Goal: Task Accomplishment & Management: Manage account settings

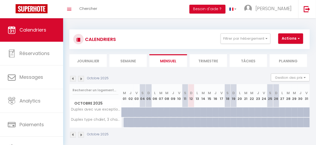
scroll to position [18, 0]
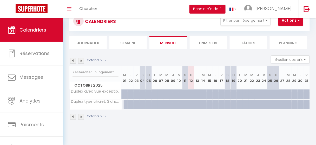
click at [82, 115] on img at bounding box center [81, 117] width 6 height 6
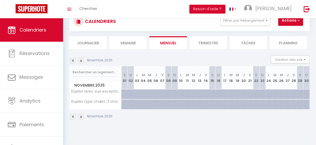
click at [82, 115] on img at bounding box center [81, 117] width 6 height 6
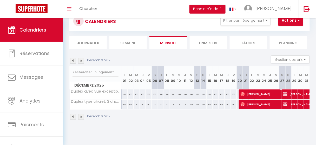
click at [82, 115] on img at bounding box center [81, 117] width 6 height 6
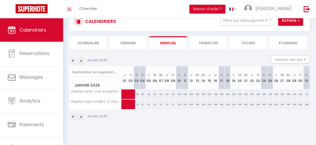
click at [82, 115] on img at bounding box center [81, 117] width 6 height 6
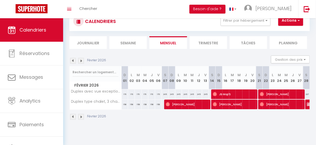
click at [82, 115] on img at bounding box center [81, 117] width 6 height 6
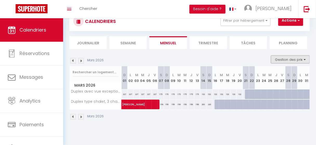
click at [302, 60] on button "Gestion des prix" at bounding box center [290, 59] width 39 height 8
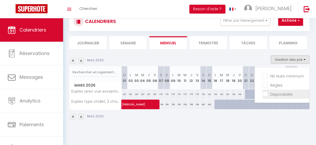
click at [263, 93] on input "Disponibilité" at bounding box center [286, 93] width 47 height 5
checkbox input "true"
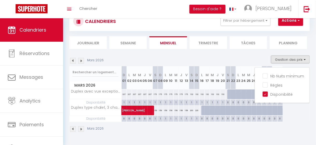
drag, startPoint x: 203, startPoint y: 110, endPoint x: 229, endPoint y: 112, distance: 25.6
click at [229, 112] on tr "Duplex type chalet, 3 chambres - Vue montagne [PERSON_NAME] 159 159 159 159" at bounding box center [176, 110] width 213 height 10
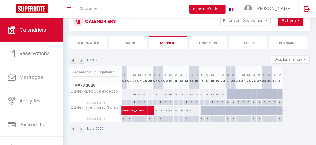
click at [203, 111] on div at bounding box center [204, 110] width 5 height 10
type input "220"
type input "Lun 16 Mars 2026"
type input "[DATE]"
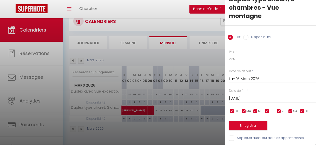
scroll to position [13, 0]
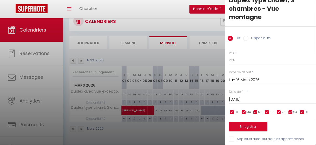
click at [249, 39] on label "Disponibilité" at bounding box center [260, 39] width 22 height 6
click at [249, 39] on input "Disponibilité" at bounding box center [246, 38] width 5 height 5
radio input "true"
radio input "false"
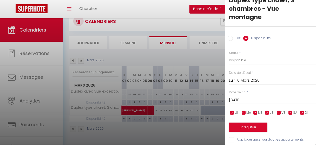
click at [258, 97] on input "[DATE]" at bounding box center [272, 100] width 87 height 7
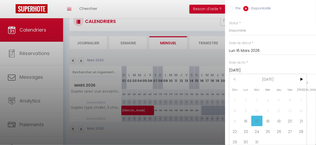
scroll to position [43, 0]
click at [260, 138] on span "31" at bounding box center [257, 141] width 11 height 10
type input "[DATE]"
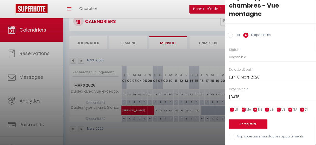
scroll to position [19, 0]
click at [260, 119] on button "Enregistrer" at bounding box center [248, 123] width 39 height 9
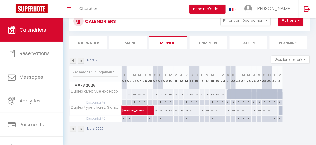
click at [229, 95] on div at bounding box center [230, 94] width 5 height 10
select select "1"
type input "[DATE]"
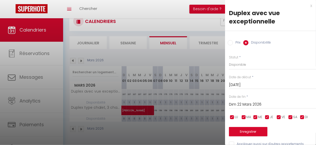
click at [265, 104] on input "Dim 22 Mars 2026" at bounding box center [272, 104] width 87 height 7
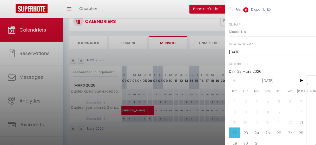
scroll to position [39, 0]
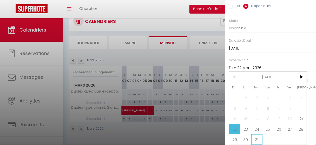
click at [259, 135] on span "31" at bounding box center [257, 139] width 11 height 10
type input "[DATE]"
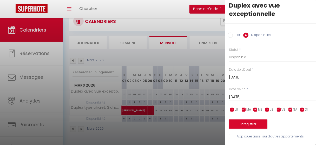
scroll to position [10, 0]
click at [251, 121] on button "Enregistrer" at bounding box center [248, 123] width 39 height 9
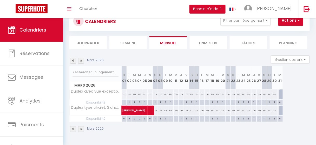
click at [191, 93] on div "132" at bounding box center [191, 94] width 5 height 10
select select "1"
type input "[DATE]"
type input "Dim 15 Mars 2026"
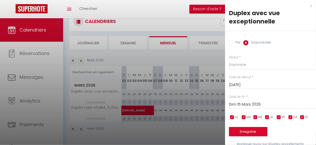
click at [261, 101] on input "Dim 15 Mars 2026" at bounding box center [272, 104] width 87 height 7
click at [232, 41] on input "Prix" at bounding box center [230, 42] width 5 height 5
radio input "true"
radio input "false"
click at [278, 106] on input "Dim 15 Mars 2026" at bounding box center [272, 103] width 87 height 7
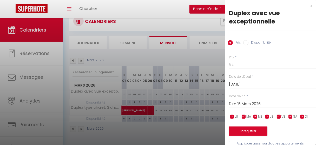
click at [313, 96] on div "Date de fin * [DATE] < [DATE] > Dim Lun Mar Mer Jeu Ven Sam 1 2 3 4 5 6 7 8 9 1…" at bounding box center [272, 101] width 87 height 14
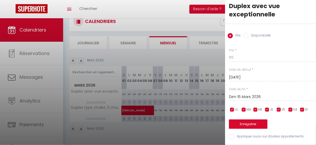
scroll to position [19, 0]
click at [261, 89] on div "Date de fin * [DATE] < [DATE] > Dim Lun Mar Mer Jeu Ven Sam 1 2 3 4 5 6 7 8 9 1…" at bounding box center [272, 94] width 87 height 14
click at [263, 94] on input "Dim 15 Mars 2026" at bounding box center [272, 96] width 87 height 7
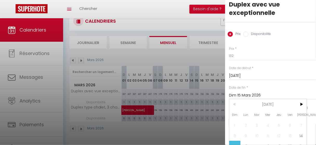
scroll to position [39, 0]
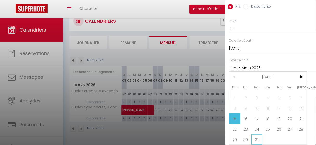
click at [256, 134] on span "31" at bounding box center [257, 139] width 11 height 10
type input "[DATE]"
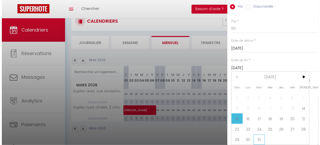
scroll to position [10, 0]
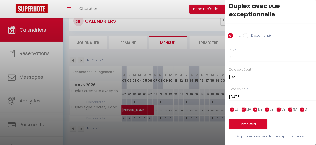
click at [233, 134] on input "Appliquer aussi sur d'autres appartements" at bounding box center [272, 136] width 87 height 5
checkbox input "true"
click at [246, 123] on button "Enregistrer" at bounding box center [248, 123] width 39 height 9
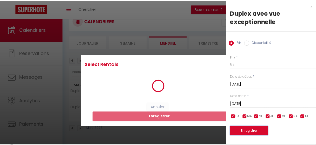
scroll to position [2, 0]
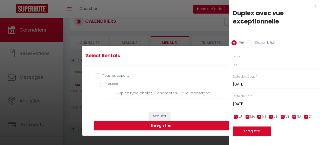
click at [98, 76] on input "Tous les apparts" at bounding box center [161, 75] width 133 height 5
checkbox input "true"
checkbox montagne "true"
click at [162, 125] on button "Enregistrer" at bounding box center [161, 125] width 135 height 10
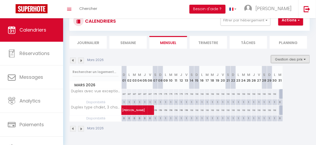
click at [297, 60] on button "Gestion des prix" at bounding box center [290, 59] width 39 height 8
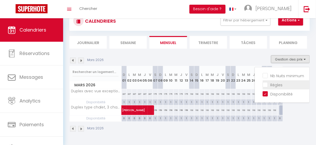
click at [265, 82] on input "Règles" at bounding box center [286, 84] width 47 height 5
checkbox input "true"
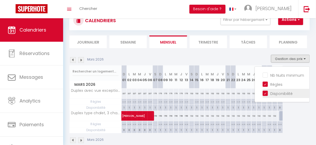
click at [263, 92] on input "Disponibilité" at bounding box center [286, 92] width 47 height 5
checkbox input "false"
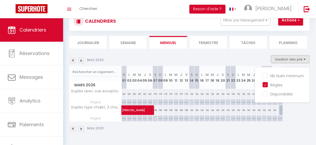
click at [160, 117] on p "No ch in/out" at bounding box center [160, 119] width 5 height 9
type input "Dim 08 Mars 2026"
type input "Lun 09 Mars 2026"
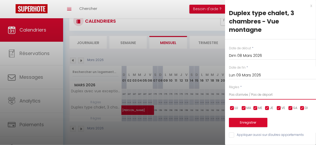
click at [270, 94] on select "Aucun No Checkin No Checkout Pas d'arrivée / Pas de départ" at bounding box center [272, 94] width 87 height 10
select select "0"
click at [229, 89] on select "Aucun No Checkin No Checkout Pas d'arrivée / Pas de départ" at bounding box center [272, 94] width 87 height 10
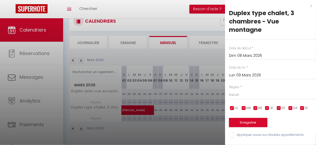
click at [247, 56] on input "Dim 08 Mars 2026" at bounding box center [272, 55] width 87 height 7
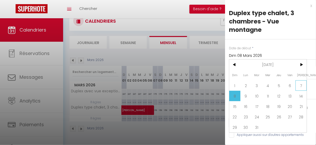
click at [304, 85] on span "7" at bounding box center [301, 85] width 11 height 10
type input "[DATE]"
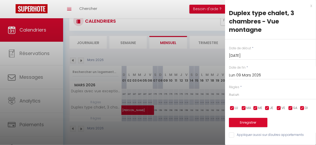
click at [290, 74] on input "Lun 09 Mars 2026" at bounding box center [272, 75] width 87 height 7
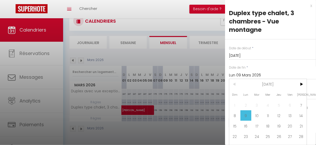
scroll to position [10, 0]
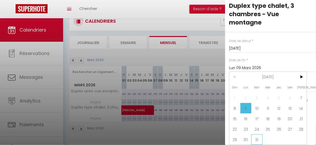
click at [257, 134] on span "31" at bounding box center [257, 139] width 11 height 10
type input "[DATE]"
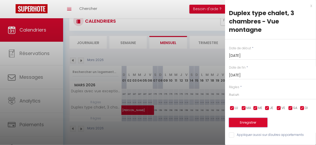
click at [253, 120] on button "Enregistrer" at bounding box center [248, 122] width 39 height 9
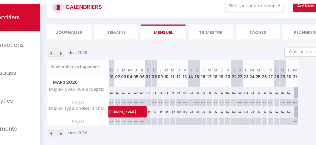
scroll to position [19, 0]
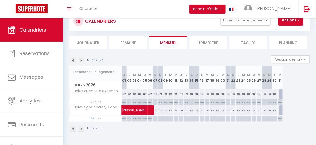
click at [156, 100] on div at bounding box center [155, 102] width 5 height 6
type input "[DATE]"
type input "Dim 08 Mars 2026"
select select
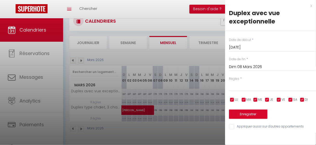
click at [262, 65] on input "Dim 08 Mars 2026" at bounding box center [272, 66] width 87 height 7
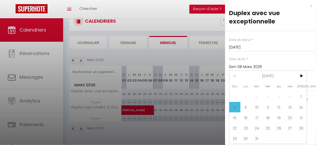
click at [262, 65] on input "Dim 08 Mars 2026" at bounding box center [272, 66] width 87 height 7
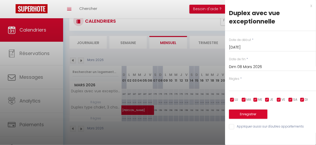
click at [311, 4] on div "x" at bounding box center [268, 6] width 87 height 6
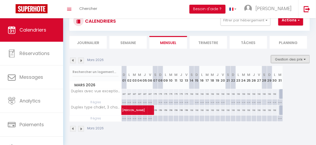
click at [298, 58] on button "Gestion des prix" at bounding box center [290, 59] width 39 height 8
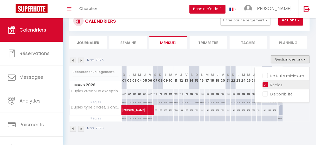
click at [271, 84] on input "Règles" at bounding box center [286, 84] width 47 height 5
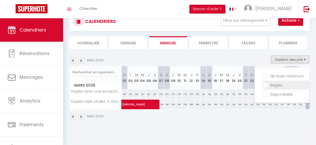
click at [271, 84] on input "Règles" at bounding box center [286, 84] width 47 height 5
checkbox input "true"
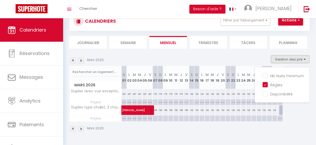
click at [179, 101] on p "No ch in/out" at bounding box center [181, 103] width 5 height 9
type input "Jeu 12 Mars 2026"
type input "Ven 13 Mars 2026"
select select "3"
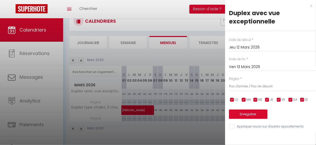
click at [257, 47] on input "Jeu 12 Mars 2026" at bounding box center [272, 47] width 87 height 7
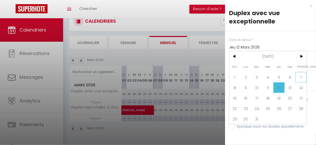
click at [299, 76] on span "7" at bounding box center [301, 77] width 11 height 10
type input "[DATE]"
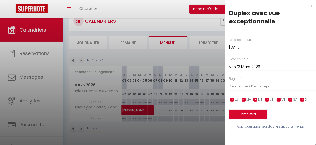
click at [270, 65] on input "Ven 13 Mars 2026" at bounding box center [272, 66] width 87 height 7
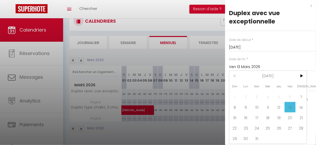
scroll to position [2, 0]
click at [259, 136] on span "31" at bounding box center [257, 138] width 11 height 10
type input "[DATE]"
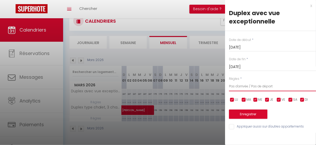
click at [266, 86] on select "Aucun No Checkin No Checkout Pas d'arrivée / Pas de départ" at bounding box center [272, 86] width 87 height 10
select select "0"
click at [229, 81] on select "Aucun No Checkin No Checkout Pas d'arrivée / Pas de départ" at bounding box center [272, 86] width 87 height 10
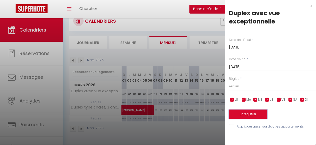
click at [245, 114] on button "Enregistrer" at bounding box center [248, 113] width 39 height 9
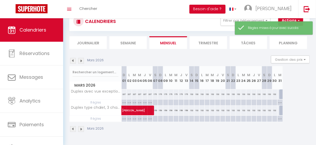
scroll to position [19, 0]
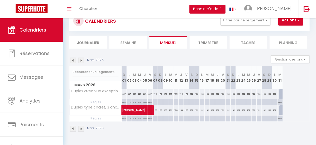
click at [80, 127] on img at bounding box center [81, 129] width 6 height 6
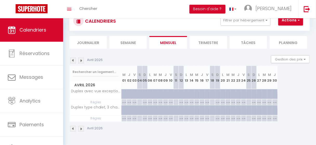
click at [80, 127] on img at bounding box center [81, 129] width 6 height 6
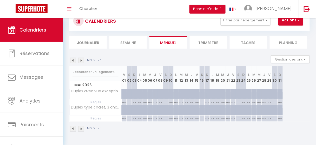
click at [80, 127] on img at bounding box center [81, 129] width 6 height 6
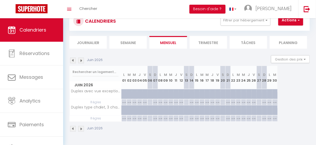
click at [80, 127] on img at bounding box center [81, 129] width 6 height 6
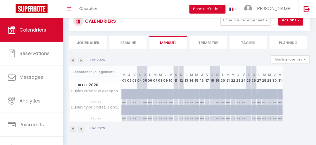
click at [80, 127] on img at bounding box center [81, 129] width 6 height 6
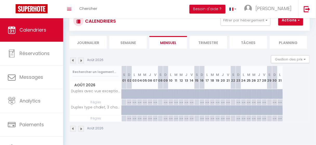
click at [80, 127] on img at bounding box center [81, 129] width 6 height 6
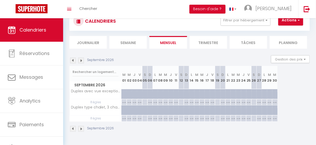
click at [74, 127] on img at bounding box center [73, 129] width 6 height 6
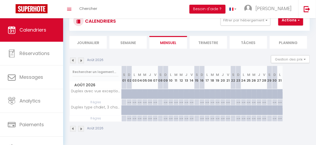
click at [74, 127] on img at bounding box center [73, 129] width 6 height 6
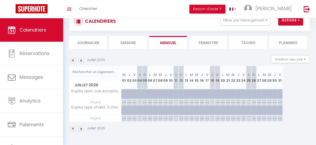
click at [74, 127] on img at bounding box center [73, 129] width 6 height 6
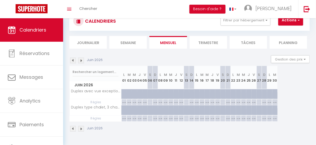
click at [74, 127] on img at bounding box center [73, 129] width 6 height 6
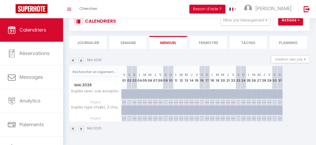
click at [74, 127] on img at bounding box center [73, 129] width 6 height 6
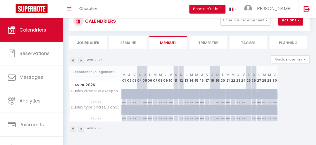
click at [74, 127] on img at bounding box center [73, 129] width 6 height 6
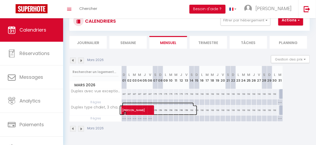
click at [193, 108] on span "[PERSON_NAME]" at bounding box center [158, 107] width 72 height 10
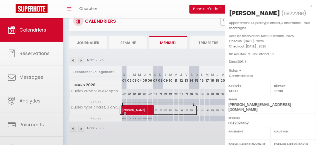
select select "OK"
select select "KO"
select select "0"
select select "1"
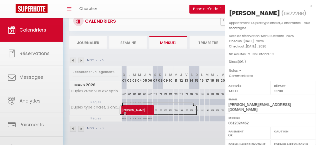
select select
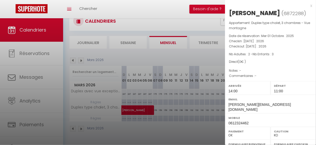
click at [309, 5] on div "x" at bounding box center [268, 6] width 87 height 6
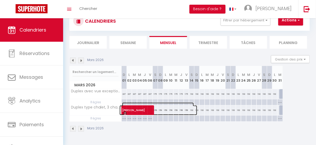
click at [192, 109] on span "[PERSON_NAME]" at bounding box center [158, 107] width 72 height 10
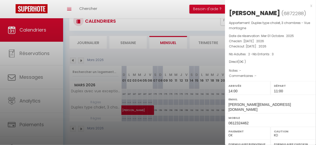
click at [192, 109] on div at bounding box center [158, 72] width 316 height 145
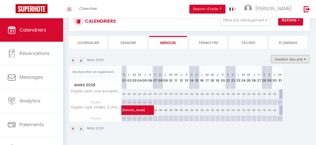
click at [289, 60] on button "Gestion des prix" at bounding box center [290, 59] width 39 height 8
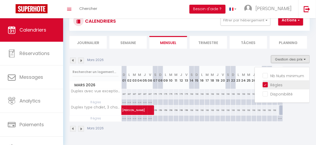
click at [264, 84] on input "Règles" at bounding box center [286, 84] width 47 height 5
checkbox input "false"
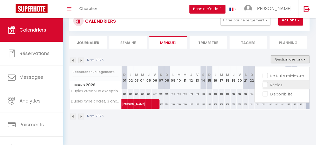
scroll to position [18, 0]
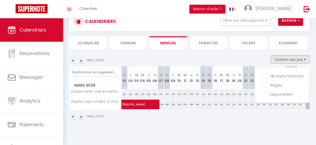
click at [293, 59] on button "Gestion des prix" at bounding box center [290, 59] width 39 height 8
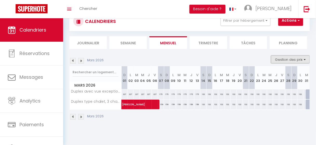
click at [293, 59] on button "Gestion des prix" at bounding box center [290, 59] width 39 height 8
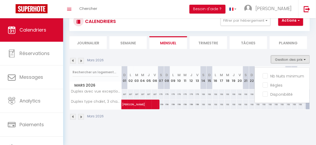
click at [293, 59] on button "Gestion des prix" at bounding box center [290, 59] width 39 height 8
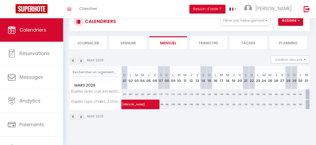
click at [202, 104] on div "132" at bounding box center [204, 104] width 6 height 10
type input "132"
type input "[DATE]"
type input "Dim 15 Mars 2026"
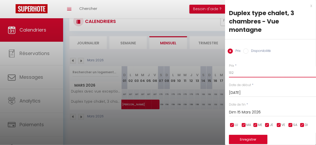
click at [236, 73] on input "132" at bounding box center [272, 72] width 87 height 9
type input "130"
click at [268, 111] on input "Dim 15 Mars 2026" at bounding box center [272, 112] width 87 height 7
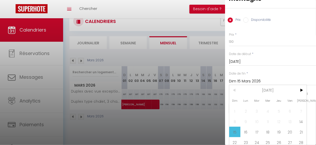
scroll to position [47, 0]
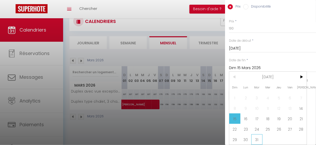
click at [259, 134] on span "31" at bounding box center [257, 139] width 11 height 10
type input "[DATE]"
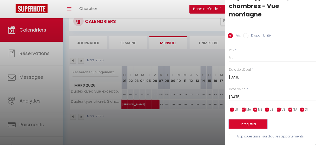
click at [255, 119] on button "Enregistrer" at bounding box center [248, 123] width 39 height 9
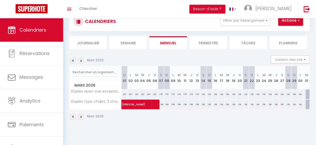
scroll to position [0, 0]
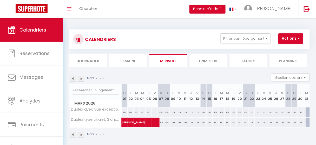
click at [73, 134] on img at bounding box center [73, 135] width 6 height 6
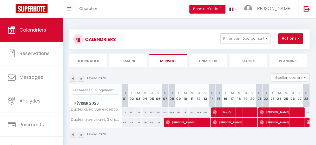
click at [73, 134] on img at bounding box center [73, 135] width 6 height 6
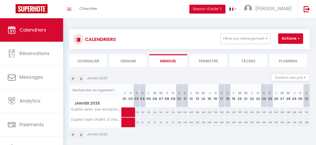
click at [73, 134] on img at bounding box center [73, 135] width 6 height 6
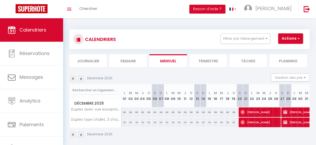
click at [73, 134] on img at bounding box center [73, 135] width 6 height 6
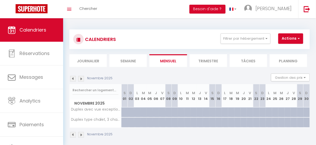
click at [81, 132] on img at bounding box center [81, 135] width 6 height 6
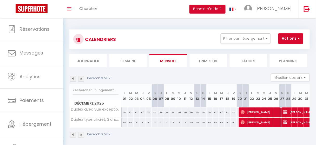
click at [81, 78] on img at bounding box center [81, 79] width 6 height 6
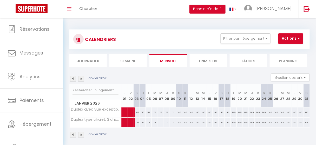
scroll to position [18, 0]
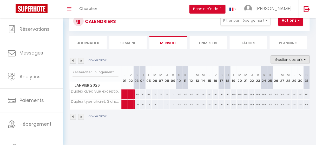
click at [300, 60] on button "Gestion des prix" at bounding box center [290, 59] width 39 height 8
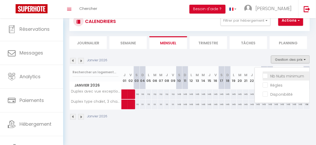
click at [264, 76] on input "Nb Nuits minimum" at bounding box center [286, 75] width 47 height 5
checkbox input "true"
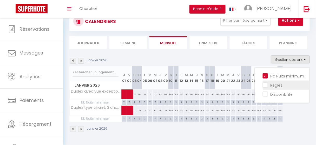
click at [263, 83] on input "Règles" at bounding box center [286, 84] width 47 height 5
checkbox input "true"
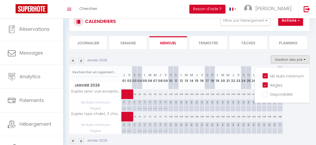
click at [305, 119] on div "[DATE] J 01 V 02 S 03 D 04 L 05 M 06 M 07 J 08 V 09 S 10 D 11 L 12 M 13 M 14 J …" at bounding box center [189, 100] width 241 height 68
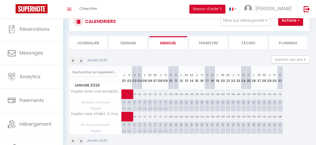
scroll to position [31, 0]
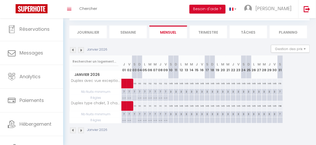
click at [73, 48] on img at bounding box center [73, 50] width 6 height 6
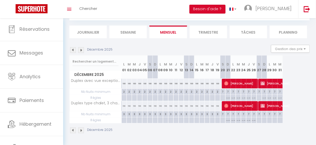
click at [81, 49] on img at bounding box center [81, 50] width 6 height 6
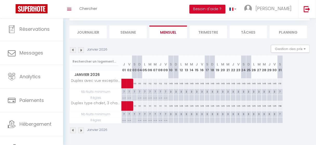
click at [81, 49] on img at bounding box center [81, 50] width 6 height 6
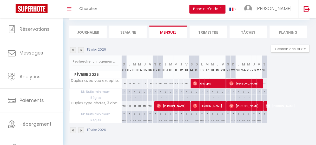
click at [81, 49] on img at bounding box center [81, 50] width 6 height 6
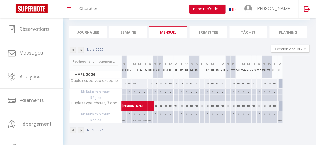
click at [75, 48] on img at bounding box center [73, 50] width 6 height 6
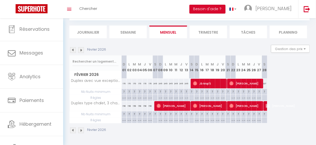
click at [73, 47] on img at bounding box center [73, 50] width 6 height 6
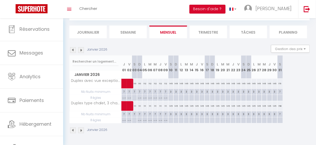
click at [73, 47] on img at bounding box center [73, 50] width 6 height 6
